Goal: Answer question/provide support

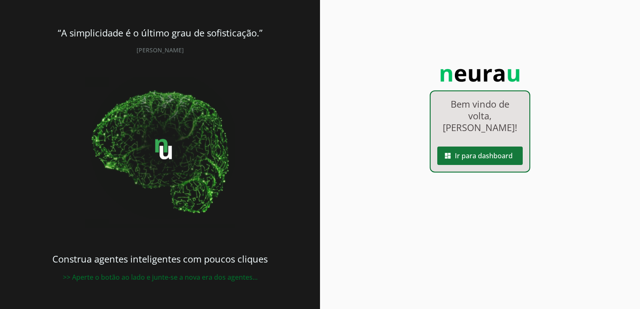
click at [468, 149] on span at bounding box center [479, 156] width 85 height 20
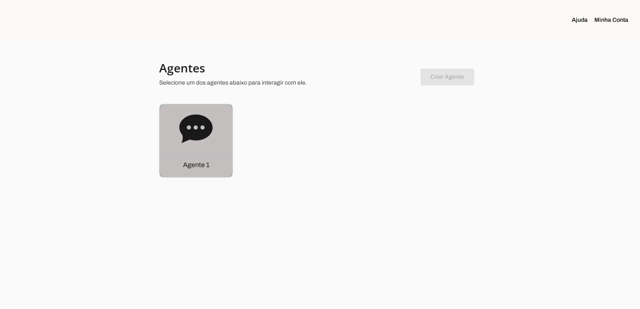
click at [175, 160] on div "Agente 1" at bounding box center [196, 165] width 72 height 24
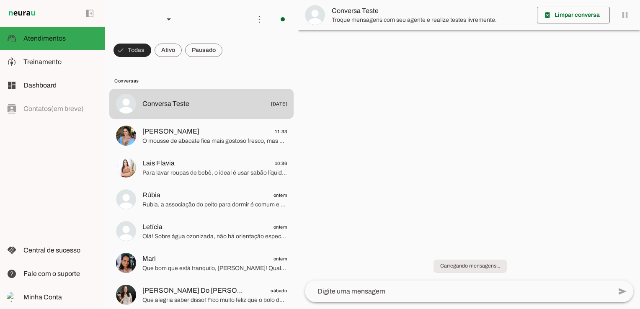
click at [136, 50] on span at bounding box center [133, 50] width 38 height 20
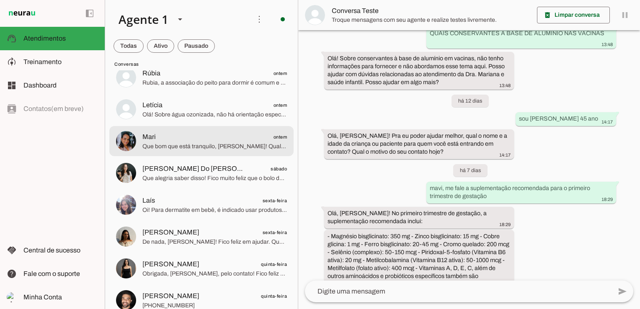
scroll to position [168, 0]
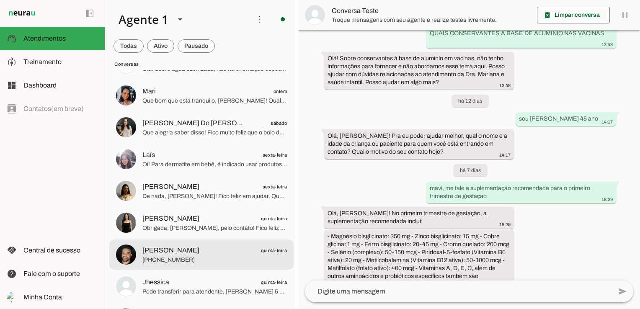
click at [204, 252] on span "[PERSON_NAME] quinta-feira" at bounding box center [214, 251] width 145 height 10
